Goal: Task Accomplishment & Management: Manage account settings

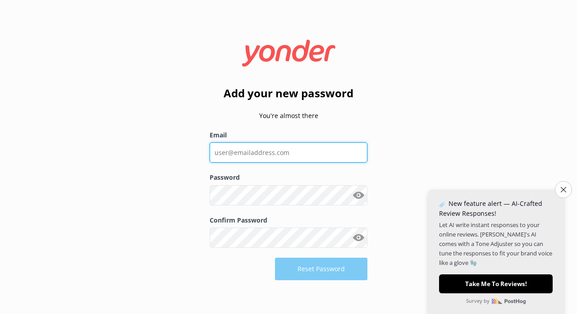
click at [298, 155] on input "Email" at bounding box center [289, 152] width 158 height 20
type input "[EMAIL_ADDRESS][DOMAIN_NAME]"
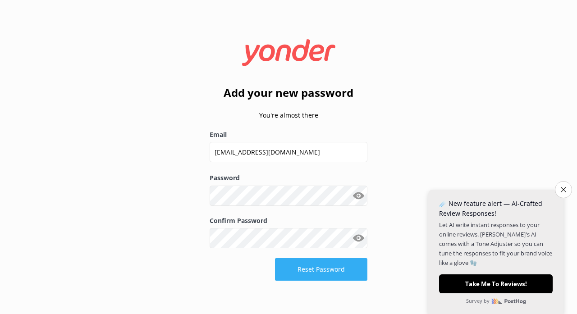
click at [289, 265] on button "Reset Password" at bounding box center [321, 269] width 92 height 23
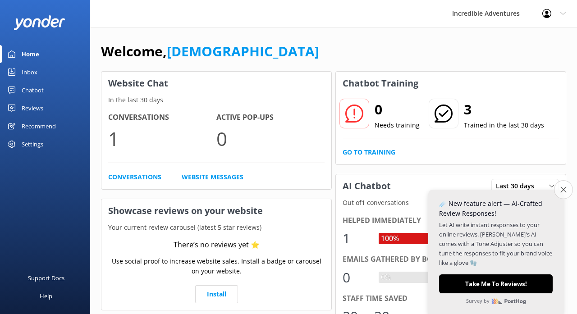
click at [564, 193] on icon "Close survey" at bounding box center [563, 190] width 6 height 6
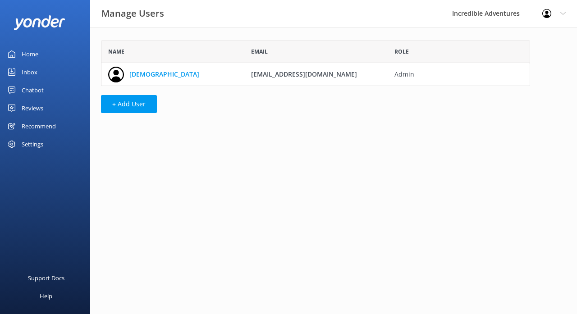
scroll to position [46, 429]
click at [127, 103] on button "+ Add User" at bounding box center [129, 104] width 56 height 18
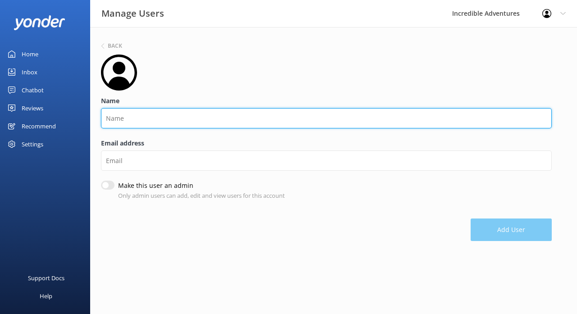
click at [145, 118] on input "Name" at bounding box center [326, 118] width 451 height 20
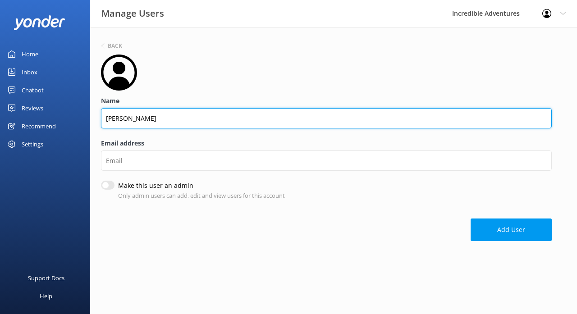
type input "[PERSON_NAME]"
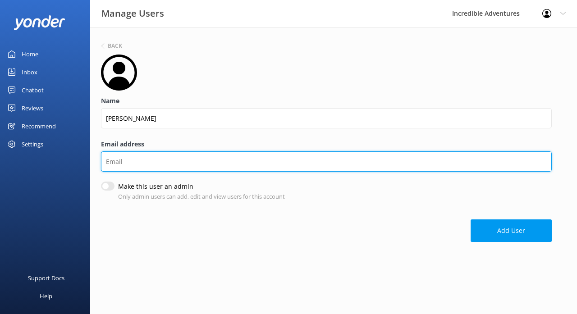
click at [114, 161] on input "Email address" at bounding box center [326, 162] width 451 height 20
drag, startPoint x: 116, startPoint y: 162, endPoint x: 128, endPoint y: 162, distance: 11.3
click at [128, 162] on input "[PERSON_NAME][EMAIL_ADDRESS][DOMAIN_NAME]" at bounding box center [326, 162] width 451 height 20
drag, startPoint x: 119, startPoint y: 162, endPoint x: 187, endPoint y: 163, distance: 67.6
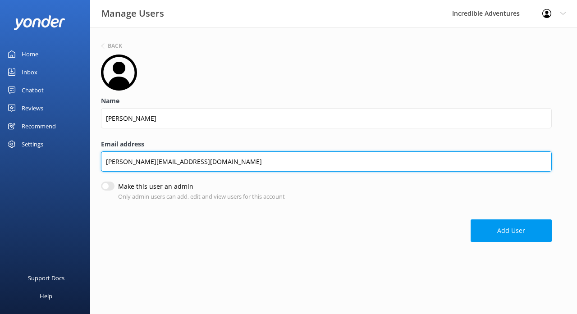
click at [187, 163] on input "[PERSON_NAME][EMAIL_ADDRESS][DOMAIN_NAME]" at bounding box center [326, 162] width 451 height 20
type input "[PERSON_NAME][EMAIL_ADDRESS][DOMAIN_NAME]"
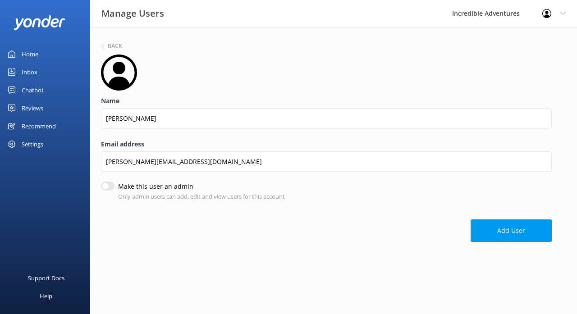
click at [107, 187] on input "Make this user an admin" at bounding box center [108, 186] width 14 height 9
checkbox input "true"
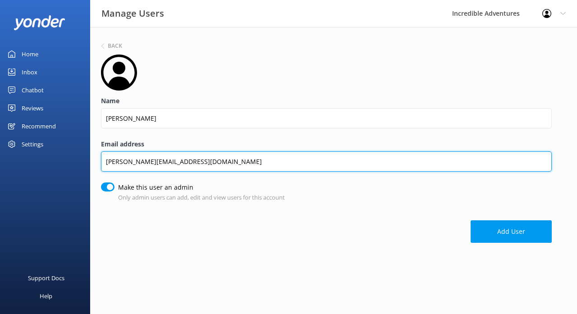
click at [108, 164] on input "[PERSON_NAME][EMAIL_ADDRESS][DOMAIN_NAME]" at bounding box center [326, 162] width 451 height 20
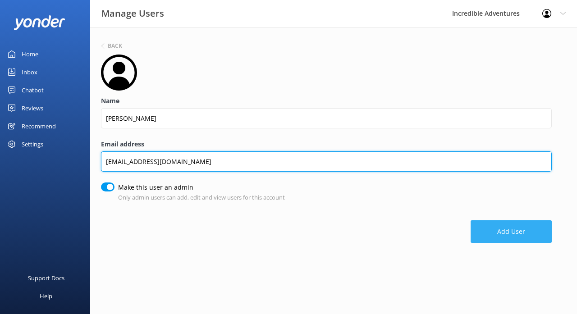
type input "[EMAIL_ADDRESS][DOMAIN_NAME]"
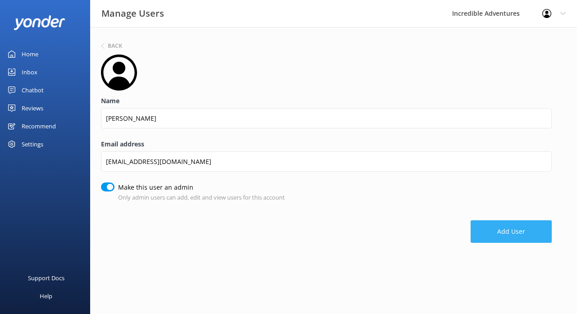
click at [488, 227] on button "Add User" at bounding box center [511, 231] width 81 height 23
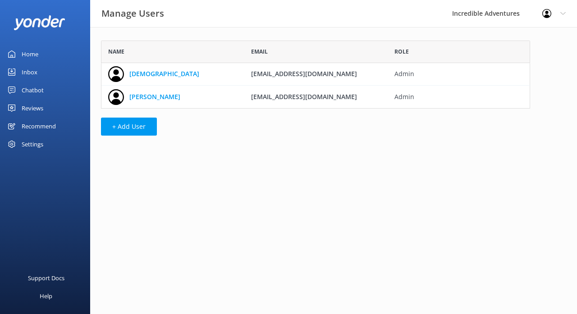
scroll to position [68, 429]
click at [148, 128] on button "+ Add User" at bounding box center [129, 127] width 56 height 18
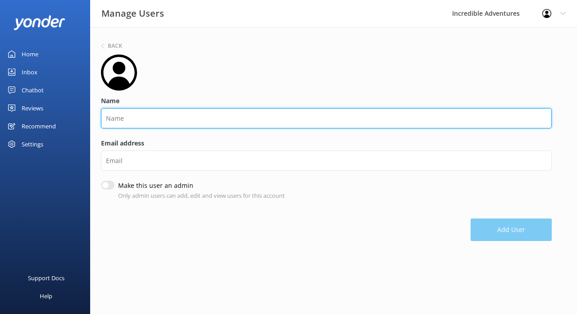
click at [131, 119] on input "Name" at bounding box center [326, 118] width 451 height 20
type input "H"
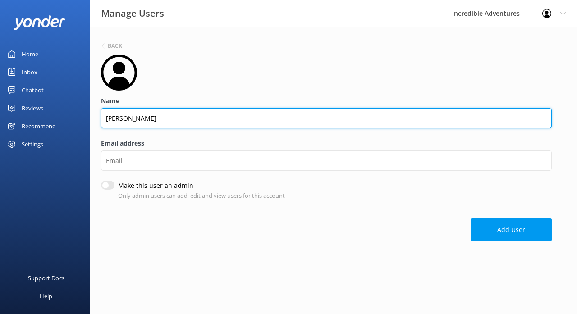
type input "[PERSON_NAME]"
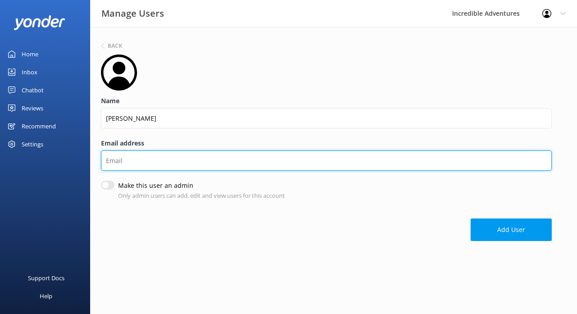
click at [116, 162] on input "Email address" at bounding box center [326, 161] width 451 height 20
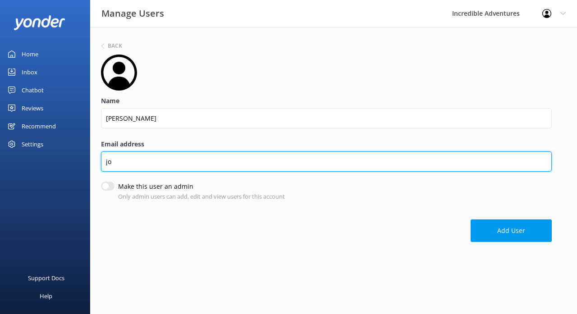
type input "j"
paste input "@[DOMAIN_NAME]"
click at [122, 162] on input "gm@@[DOMAIN_NAME]" at bounding box center [326, 162] width 451 height 20
type input "[EMAIL_ADDRESS][DOMAIN_NAME]"
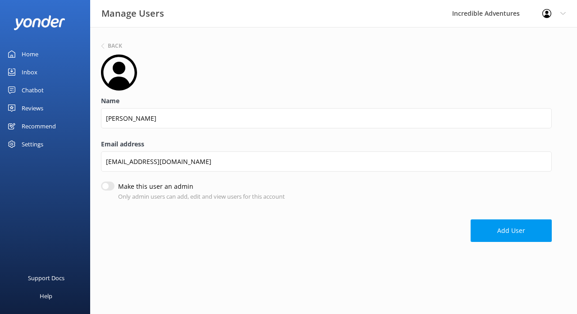
click at [110, 186] on input "Make this user an admin" at bounding box center [108, 186] width 14 height 9
checkbox input "true"
click at [484, 236] on button "Add User" at bounding box center [511, 231] width 81 height 23
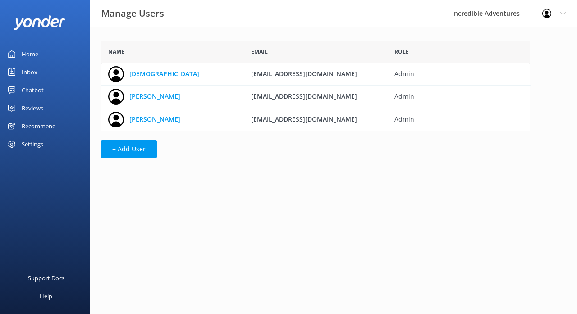
scroll to position [0, 0]
click at [144, 151] on button "+ Add User" at bounding box center [129, 149] width 56 height 18
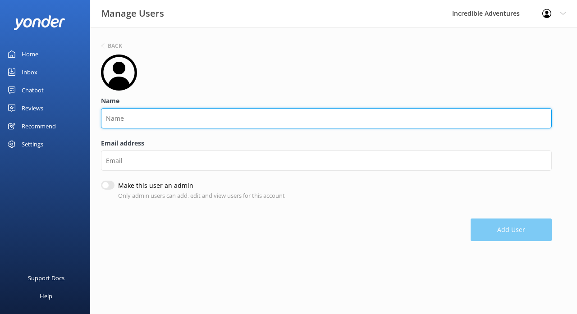
click at [143, 117] on input "Name" at bounding box center [326, 118] width 451 height 20
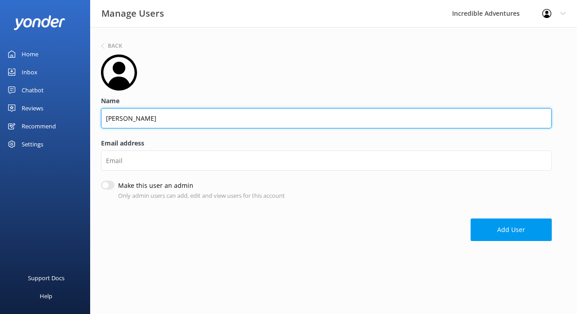
type input "[PERSON_NAME]"
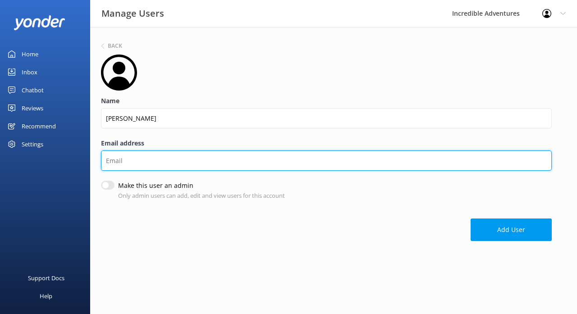
click at [125, 159] on input "Email address" at bounding box center [326, 161] width 451 height 20
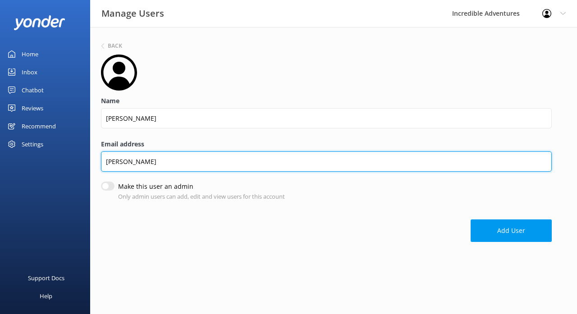
paste input "@[DOMAIN_NAME]"
type input "[PERSON_NAME][EMAIL_ADDRESS][DOMAIN_NAME]"
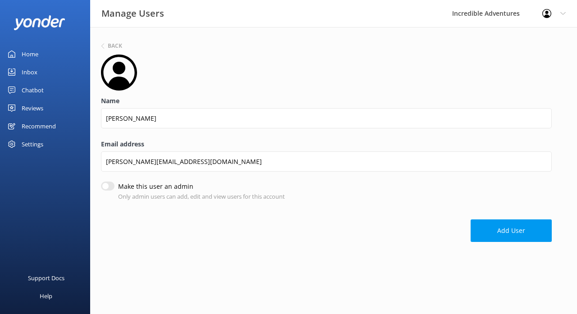
click at [110, 186] on input "Make this user an admin" at bounding box center [108, 186] width 14 height 9
checkbox input "true"
click at [481, 231] on button "Add User" at bounding box center [511, 231] width 81 height 23
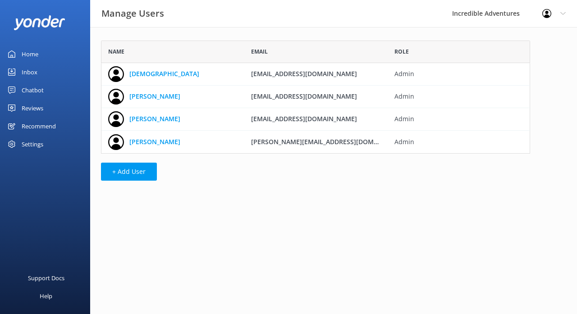
scroll to position [0, 0]
click at [146, 169] on button "+ Add User" at bounding box center [129, 172] width 56 height 18
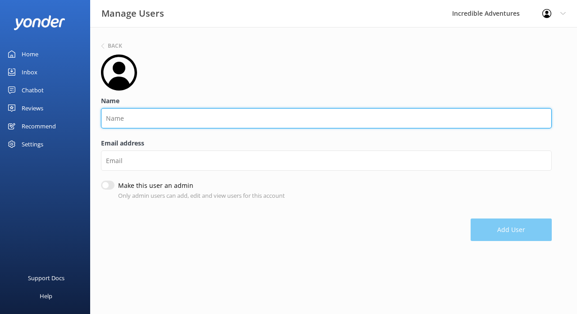
click at [152, 122] on input "Name" at bounding box center [326, 118] width 451 height 20
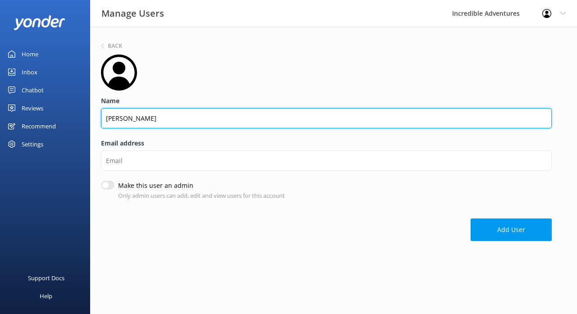
type input "[PERSON_NAME]"
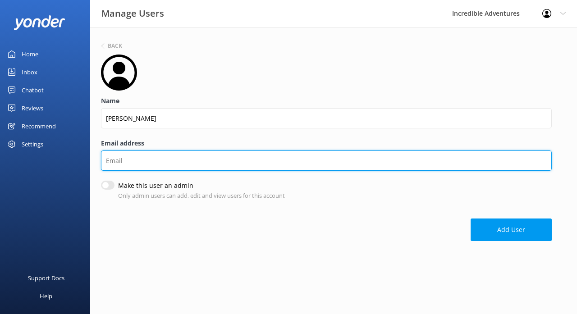
click at [142, 161] on input "Email address" at bounding box center [326, 161] width 451 height 20
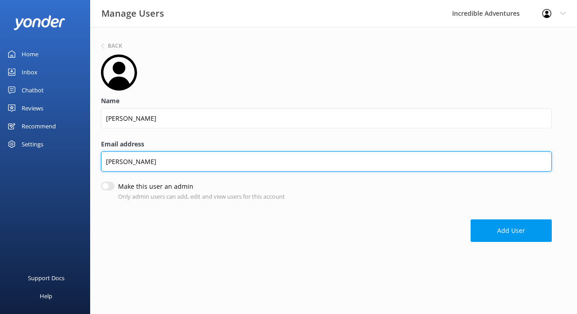
paste input "@[DOMAIN_NAME]"
type input "[PERSON_NAME][EMAIL_ADDRESS][DOMAIN_NAME]"
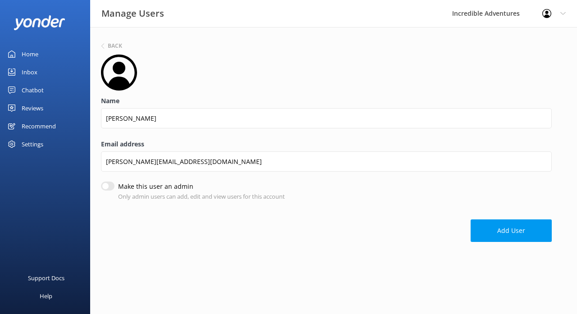
click at [110, 186] on input "Make this user an admin" at bounding box center [108, 186] width 14 height 9
checkbox input "true"
click at [474, 226] on button "Add User" at bounding box center [511, 231] width 81 height 23
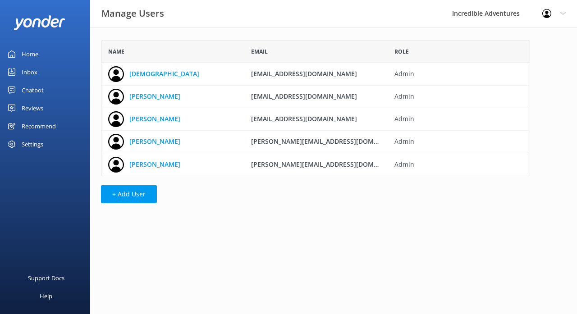
scroll to position [136, 429]
click at [39, 89] on div "Chatbot" at bounding box center [33, 90] width 22 height 18
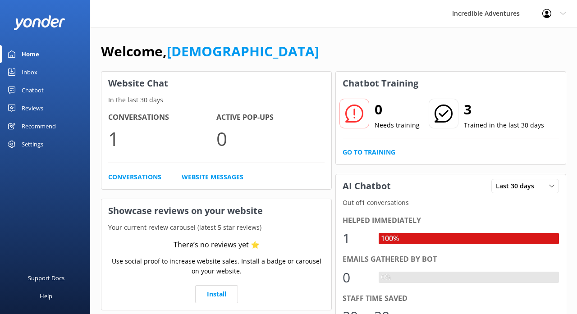
click at [36, 89] on div "Chatbot" at bounding box center [33, 90] width 22 height 18
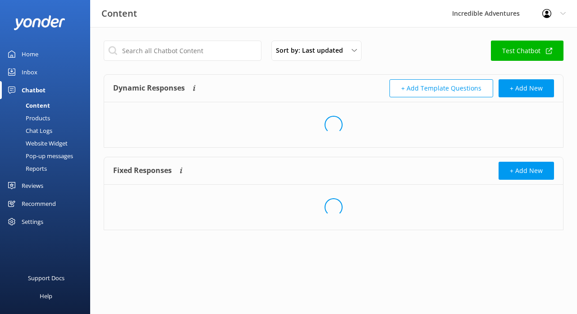
click at [36, 106] on div "Content" at bounding box center [27, 105] width 45 height 13
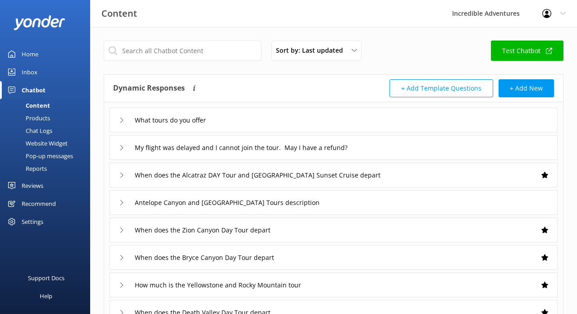
click at [243, 120] on div "What tours do you offer" at bounding box center [334, 120] width 448 height 25
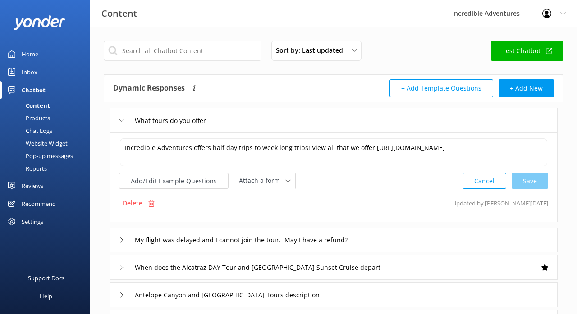
click at [243, 120] on div "What tours do you offer" at bounding box center [334, 120] width 448 height 25
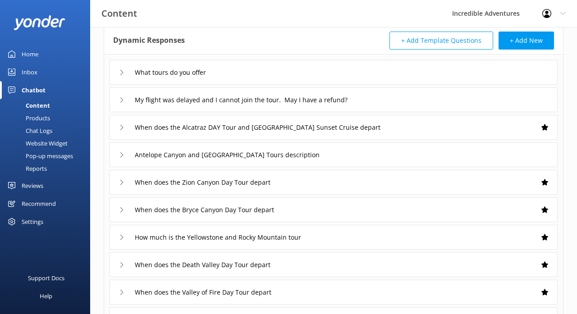
scroll to position [42, 0]
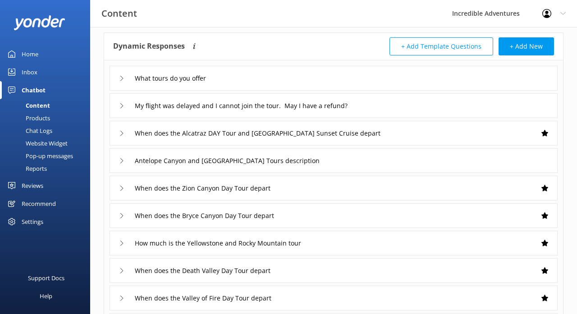
click at [546, 134] on use at bounding box center [545, 133] width 7 height 6
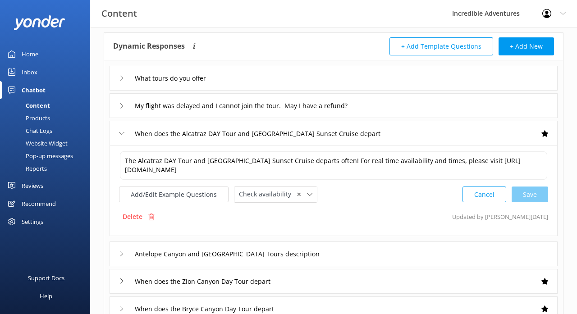
click at [546, 134] on use at bounding box center [545, 133] width 7 height 6
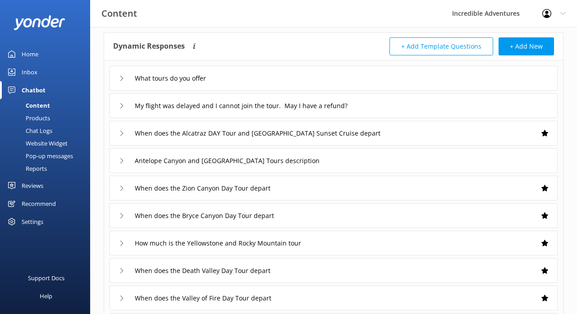
click at [546, 134] on use at bounding box center [545, 133] width 7 height 6
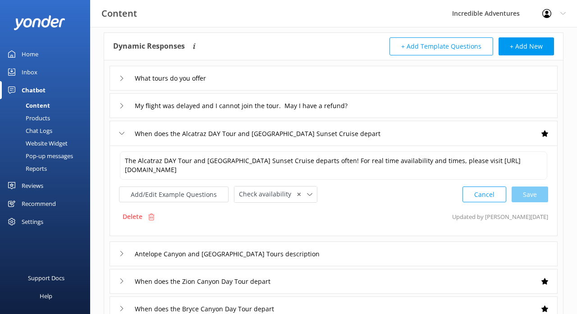
click at [546, 134] on use at bounding box center [545, 133] width 7 height 6
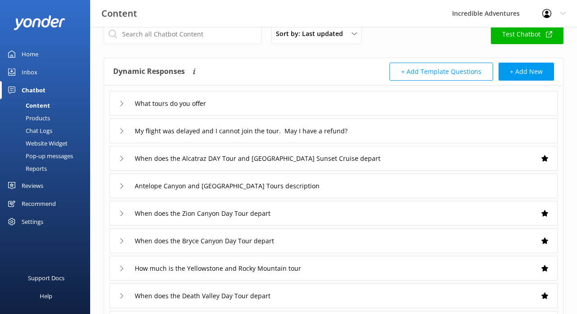
scroll to position [19, 0]
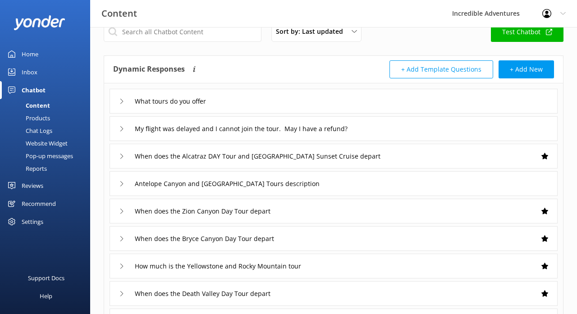
click at [36, 116] on div "Products" at bounding box center [27, 118] width 45 height 13
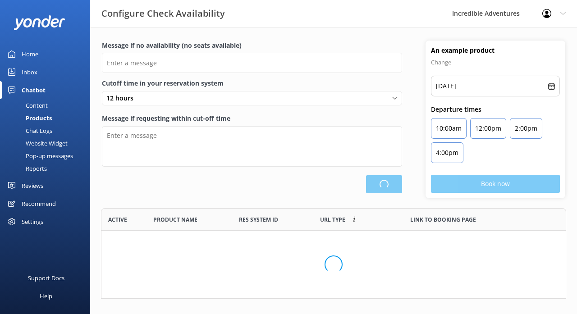
scroll to position [91, 465]
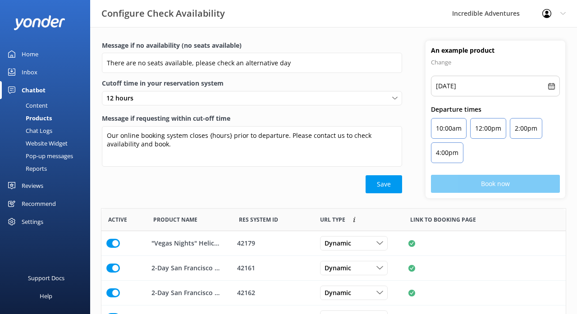
type input "There are no seats available, please check an alternative day"
type textarea "Our online booking system closes {hours} prior to departure. Please contact us …"
click at [37, 131] on div "Chat Logs" at bounding box center [28, 130] width 47 height 13
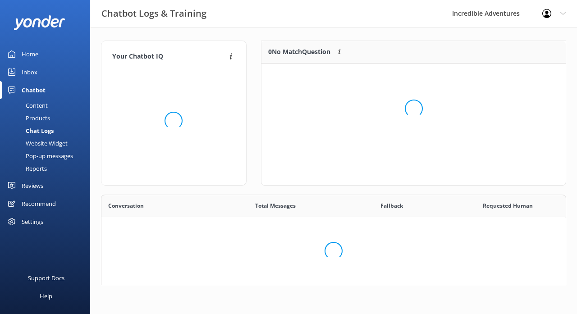
scroll to position [82, 465]
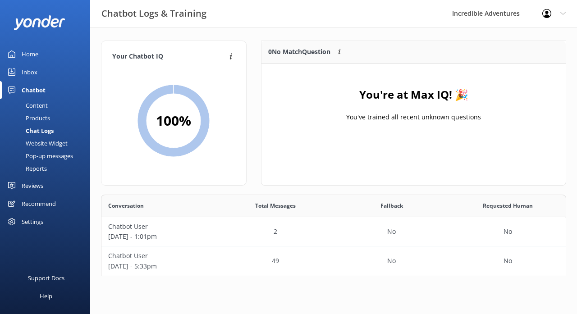
click at [37, 144] on div "Website Widget" at bounding box center [36, 143] width 62 height 13
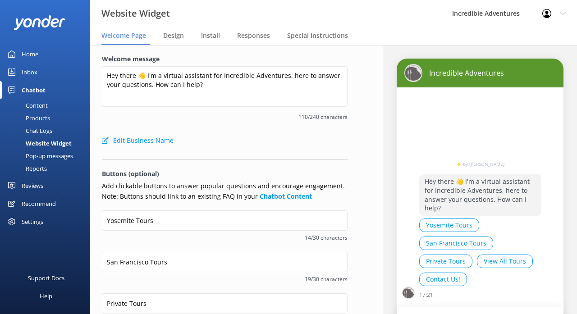
click at [37, 154] on div "Pop-up messages" at bounding box center [39, 156] width 68 height 13
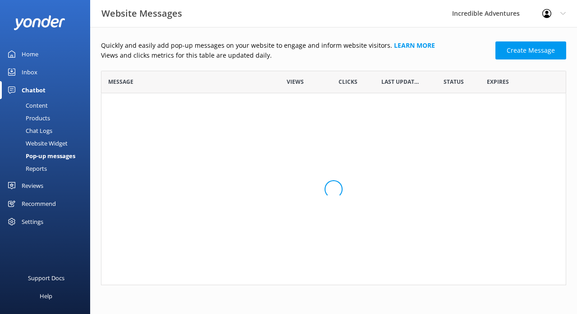
scroll to position [0, 0]
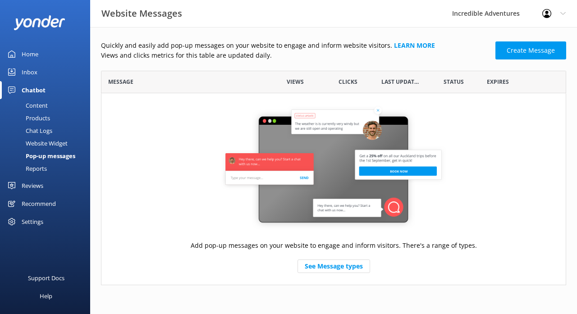
click at [36, 168] on div "Reports" at bounding box center [25, 168] width 41 height 13
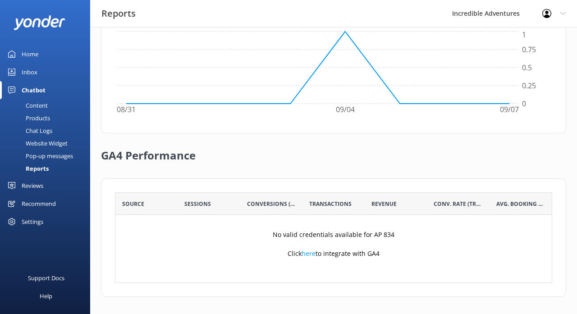
scroll to position [313, 0]
click at [34, 185] on div "Reviews" at bounding box center [33, 186] width 22 height 18
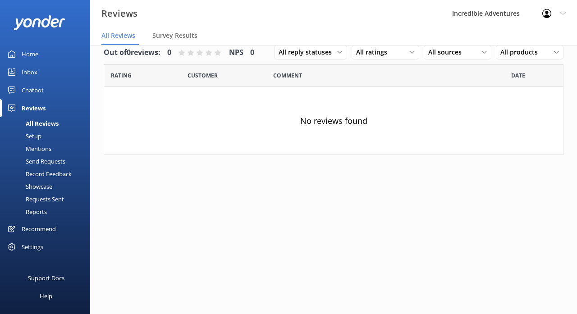
scroll to position [14, 0]
click at [41, 135] on div "Setup" at bounding box center [23, 136] width 36 height 13
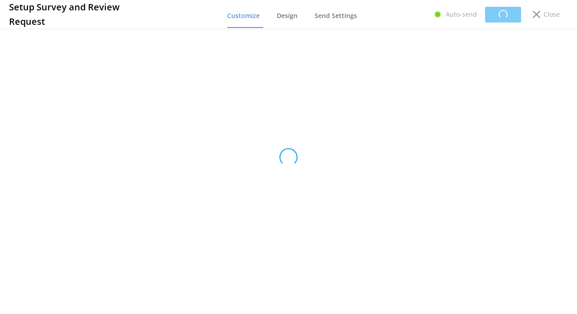
scroll to position [0, 0]
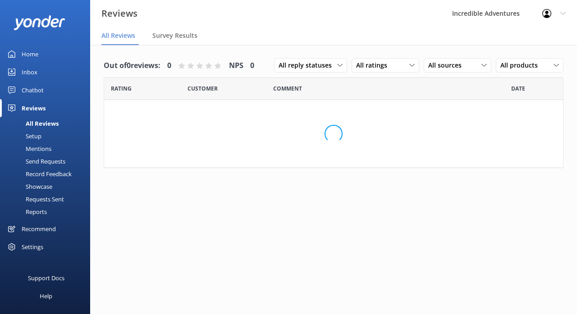
scroll to position [14, 0]
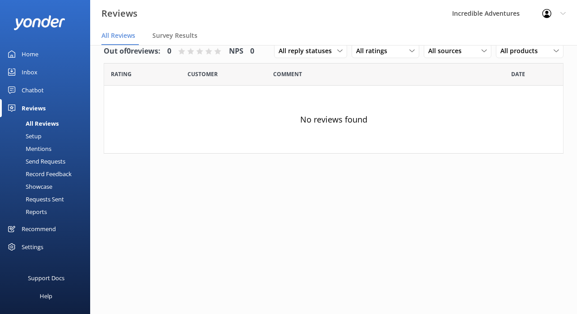
click at [51, 229] on div "Recommend" at bounding box center [39, 229] width 34 height 18
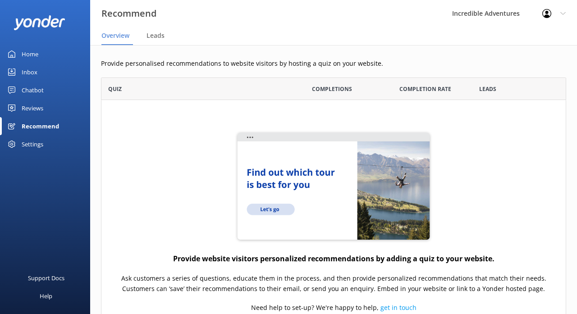
scroll to position [0, 0]
click at [30, 54] on div "Home" at bounding box center [30, 54] width 17 height 18
